Goal: Browse casually: Explore the website without a specific task or goal

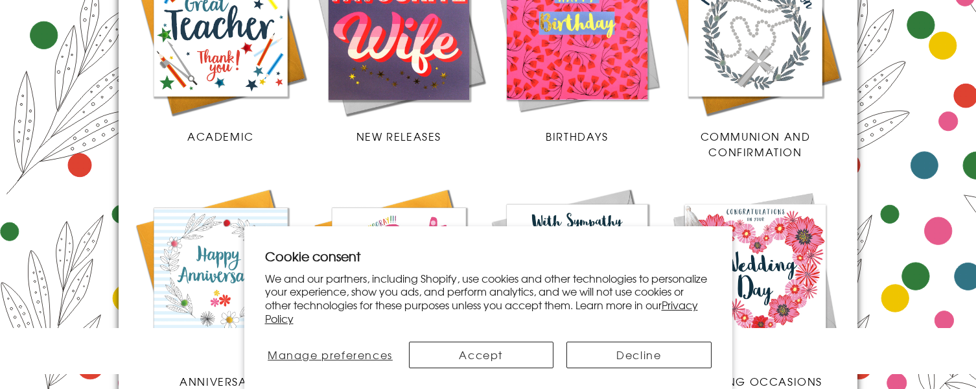
scroll to position [746, 0]
